Goal: Find specific page/section: Find specific page/section

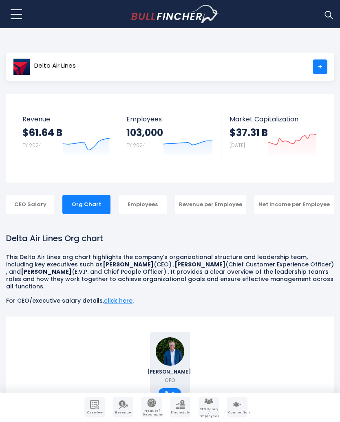
click at [310, 206] on div "Net Income per Employee" at bounding box center [293, 205] width 79 height 20
click at [304, 205] on div "Net Income per Employee" at bounding box center [293, 205] width 79 height 20
click at [295, 201] on div "Net Income per Employee" at bounding box center [293, 205] width 79 height 20
click at [290, 207] on div "Net Income per Employee" at bounding box center [293, 205] width 79 height 20
click at [293, 207] on div "Net Income per Employee" at bounding box center [293, 205] width 79 height 20
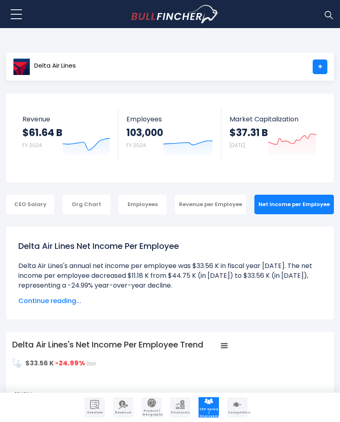
click at [99, 205] on div "Org Chart" at bounding box center [86, 205] width 48 height 20
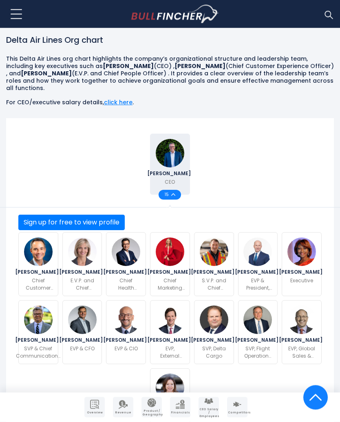
scroll to position [200, 0]
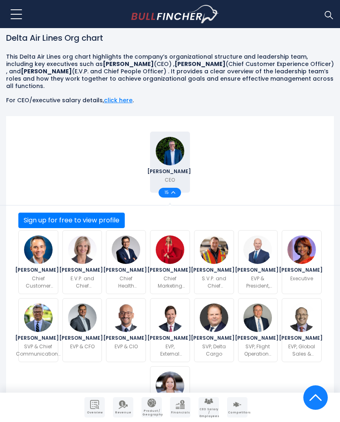
click at [241, 325] on div "[PERSON_NAME] SVP, Flight Operations & Chief of Operations" at bounding box center [258, 330] width 40 height 64
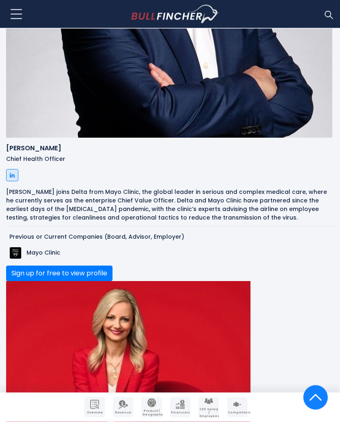
scroll to position [2057, 0]
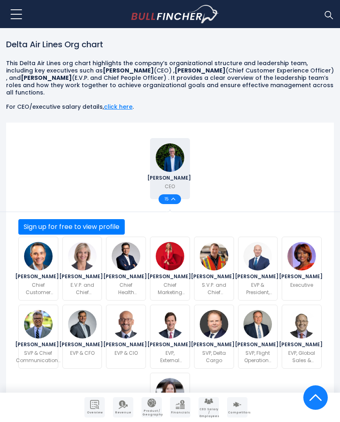
scroll to position [193, 0]
